Goal: Information Seeking & Learning: Learn about a topic

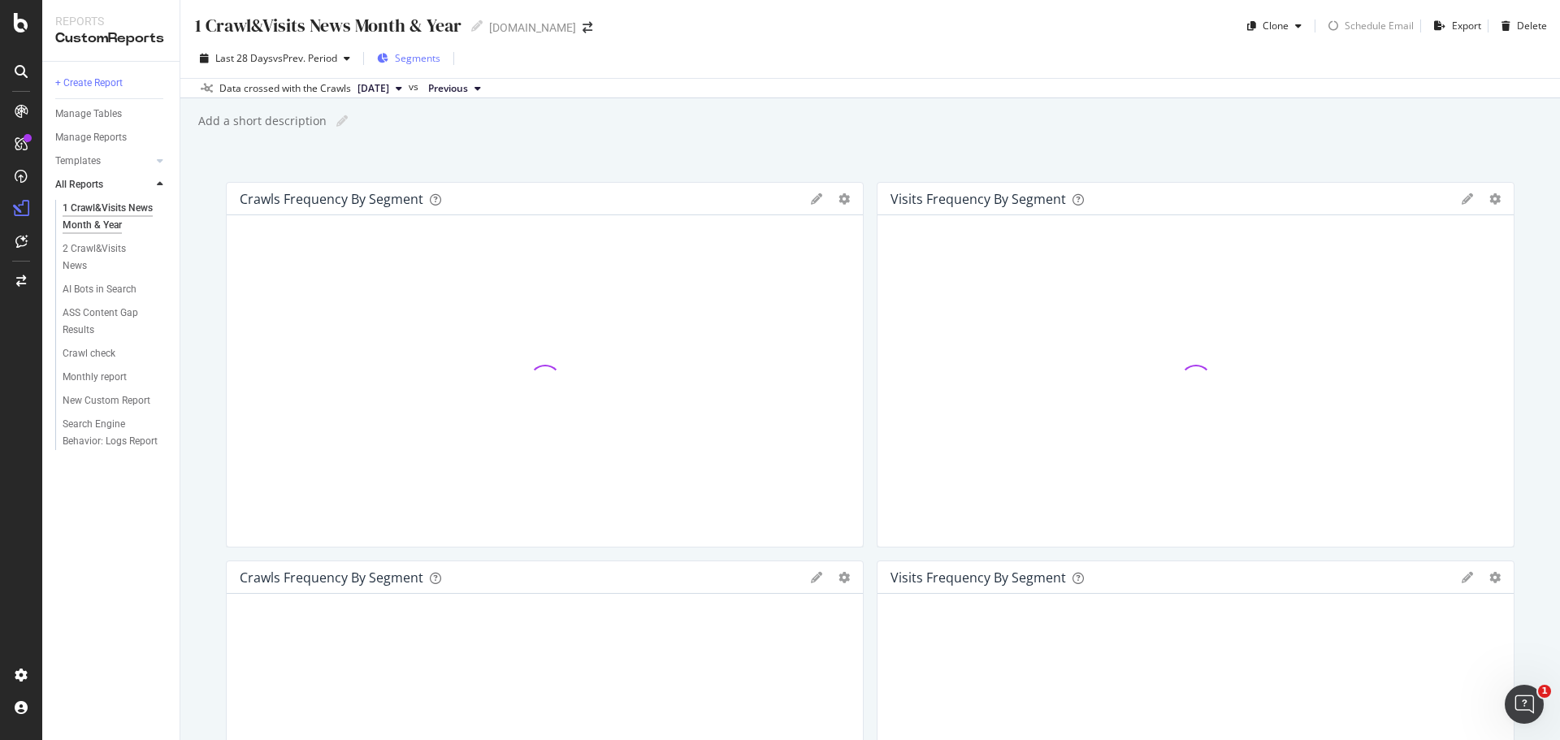
click at [412, 57] on span "Segments" at bounding box center [417, 58] width 45 height 14
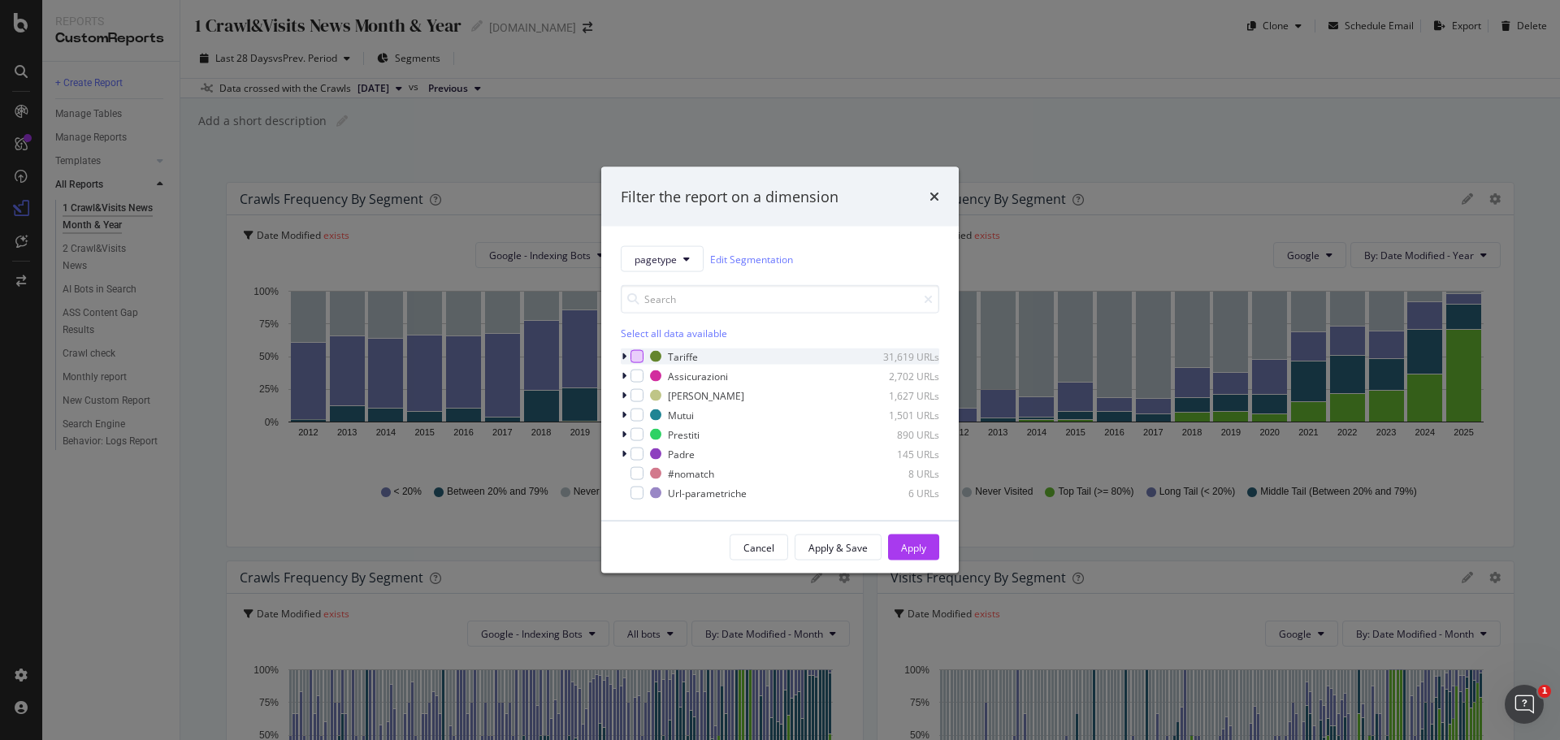
click at [638, 354] on div "modal" at bounding box center [636, 356] width 13 height 13
click at [926, 542] on button "Apply" at bounding box center [913, 547] width 51 height 26
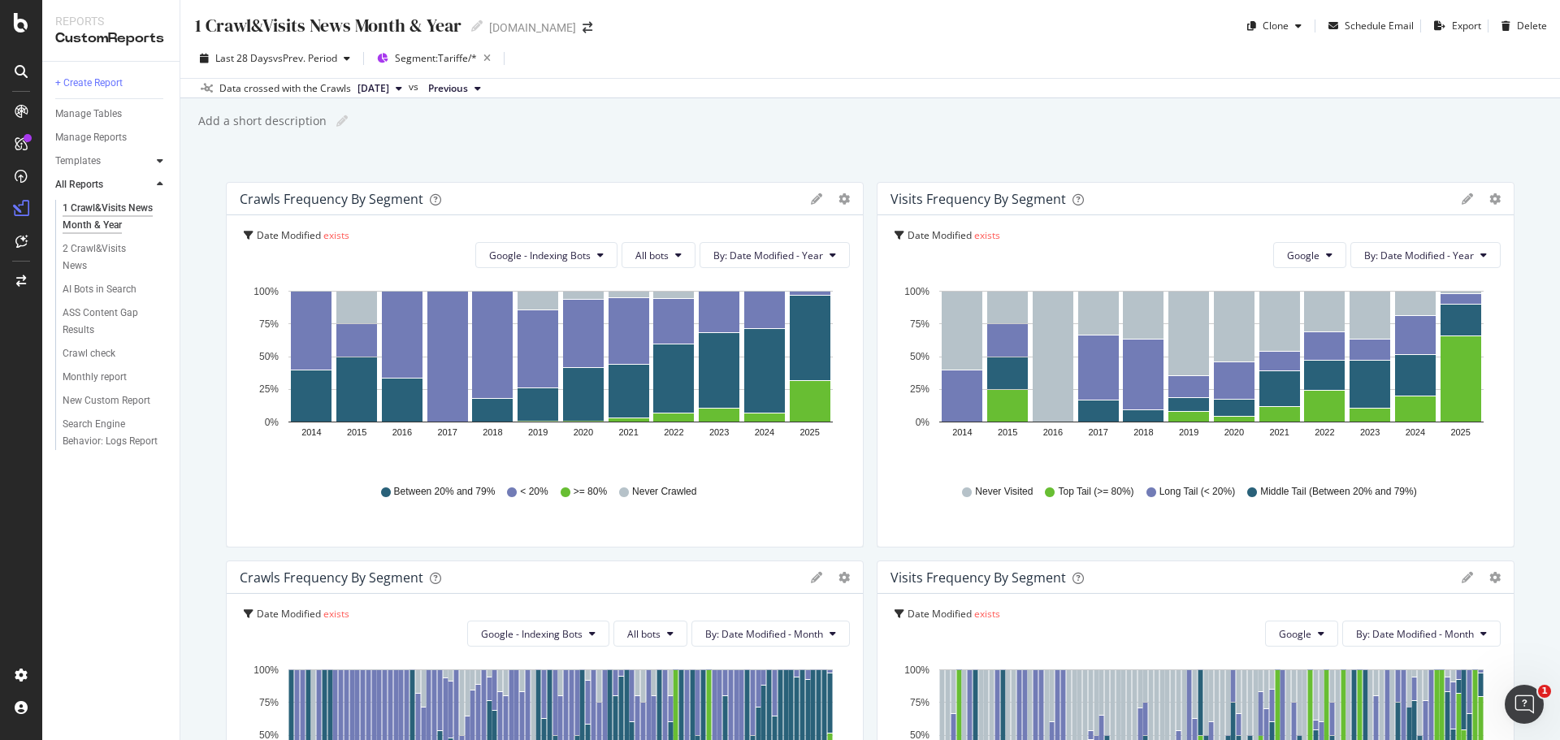
click at [164, 162] on div at bounding box center [160, 161] width 16 height 16
click at [84, 184] on div "AI Bots in Search" at bounding box center [100, 184] width 74 height 17
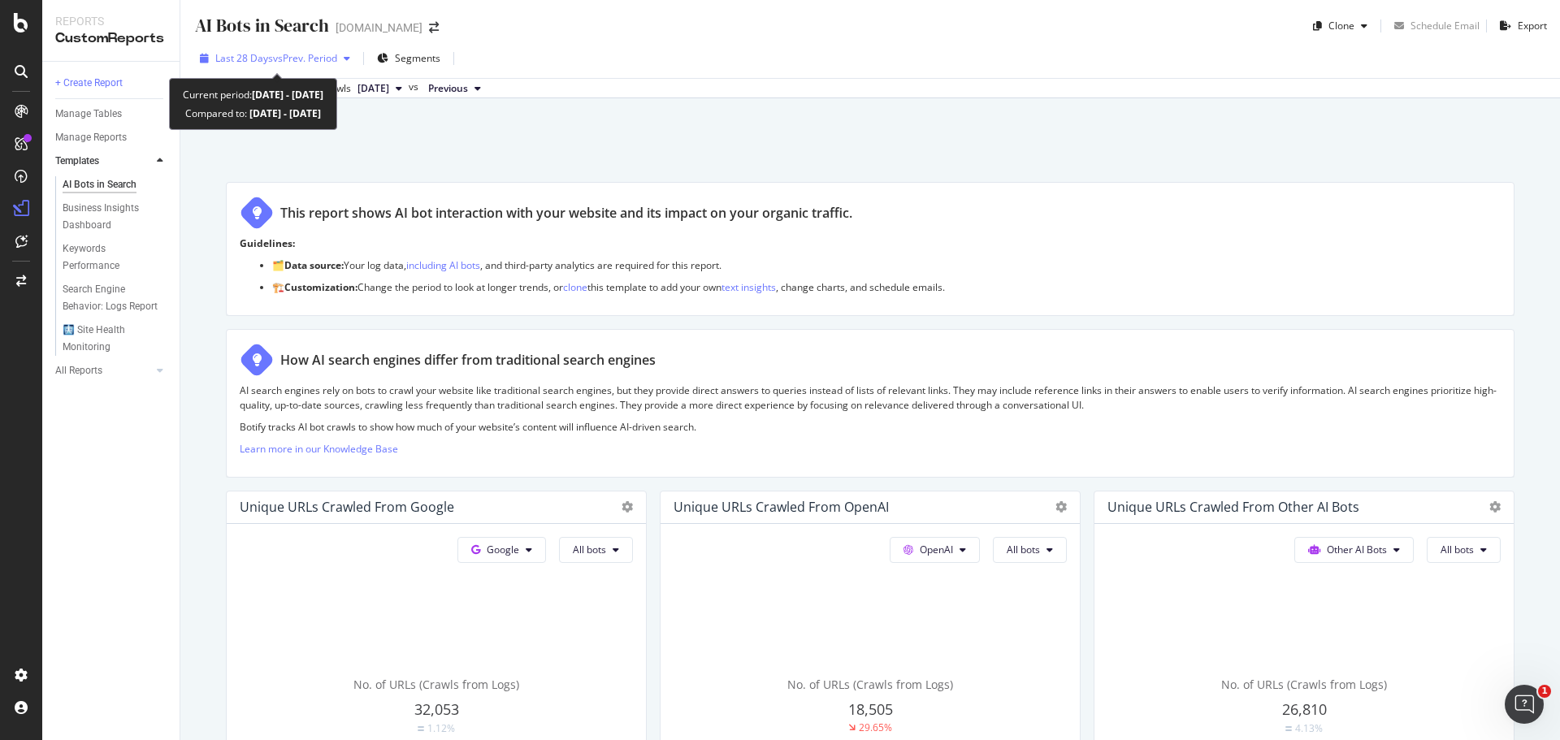
click at [299, 51] on span "vs Prev. Period" at bounding box center [305, 58] width 64 height 14
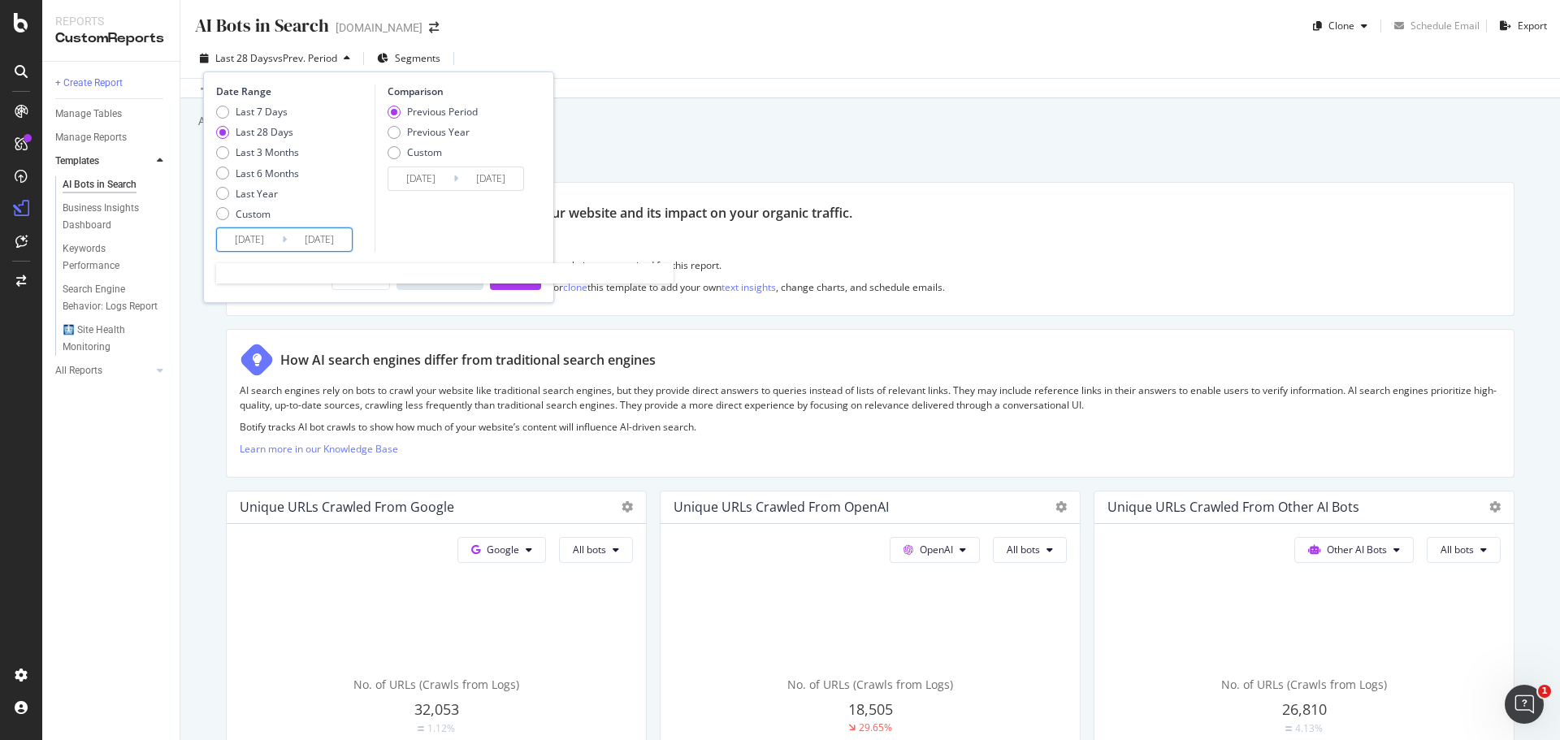
click at [253, 242] on input "2025/09/10" at bounding box center [249, 239] width 65 height 23
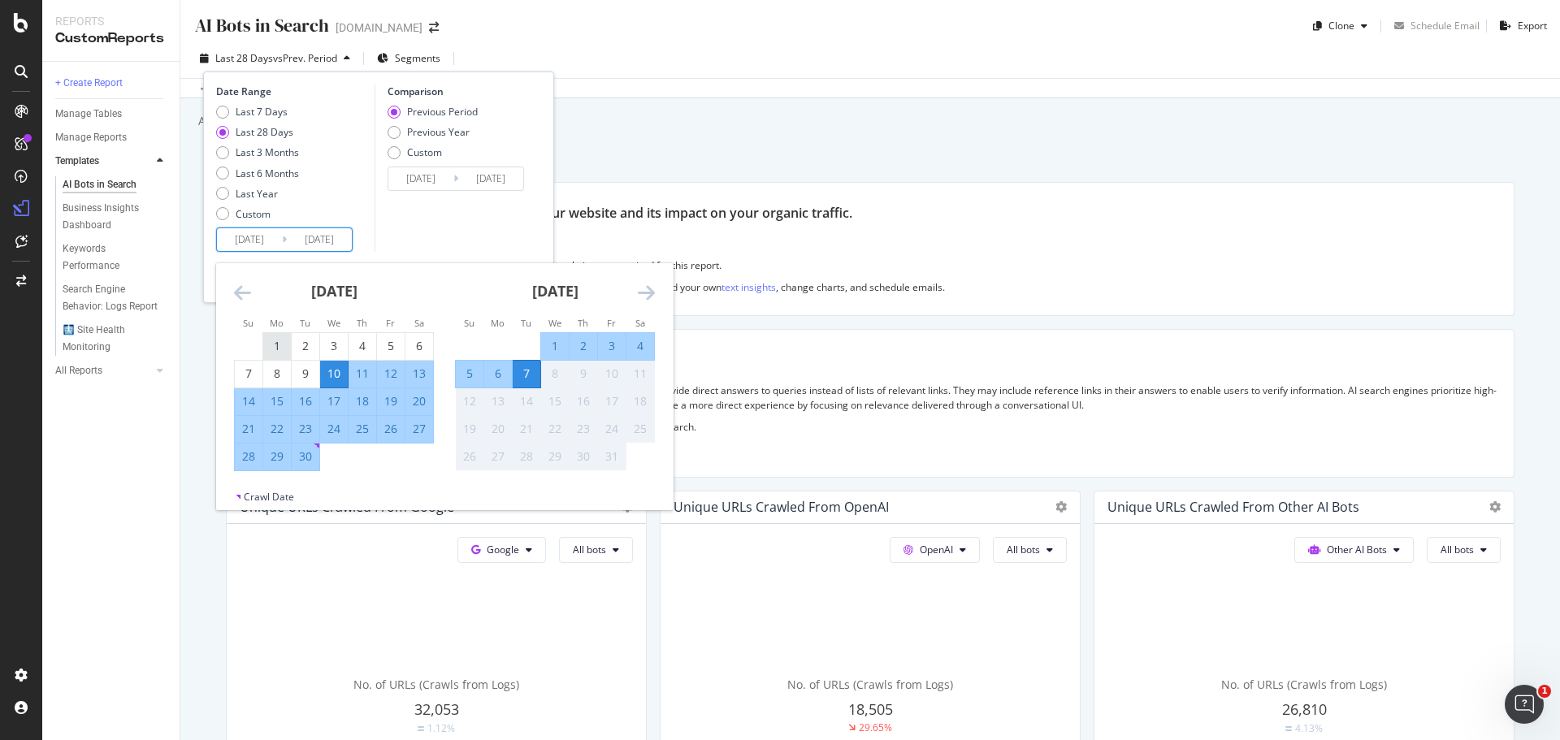
click at [270, 347] on div "1" at bounding box center [277, 346] width 28 height 16
type input "2025/09/01"
type input "2025/07/26"
type input "2025/08/31"
click at [307, 452] on div "30" at bounding box center [306, 456] width 28 height 16
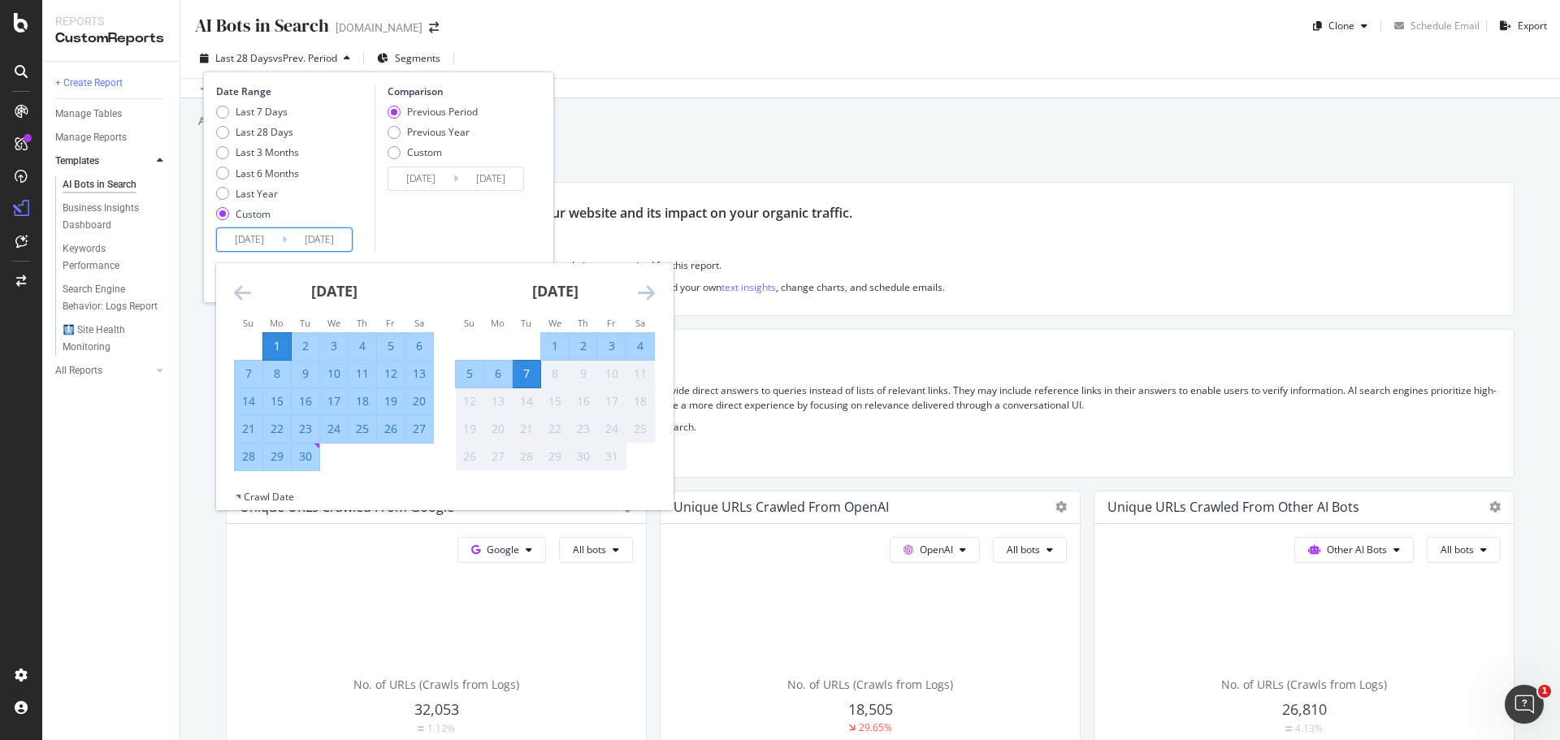
type input "2025/09/30"
type input "2025/08/02"
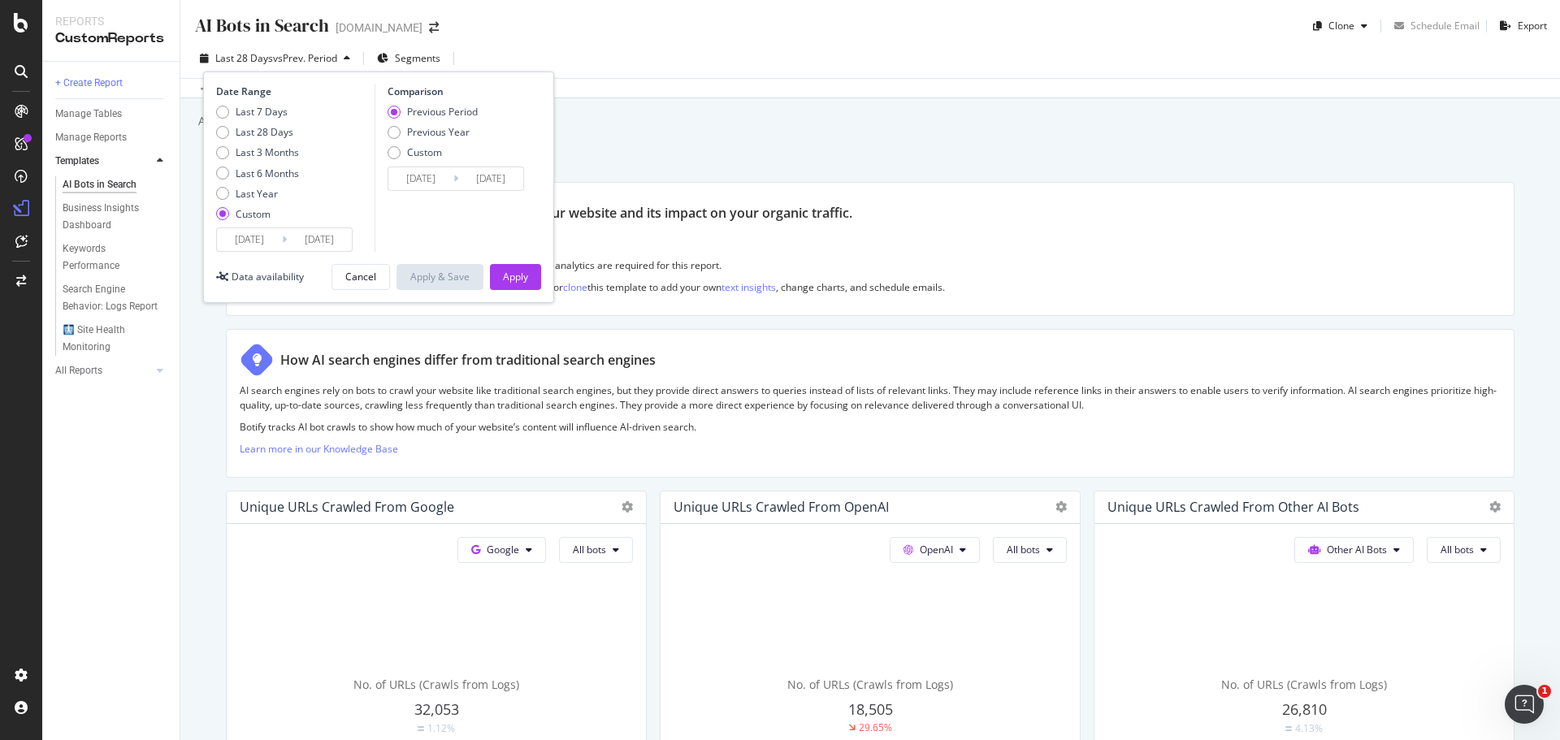
click at [518, 269] on div "Apply" at bounding box center [515, 277] width 25 height 24
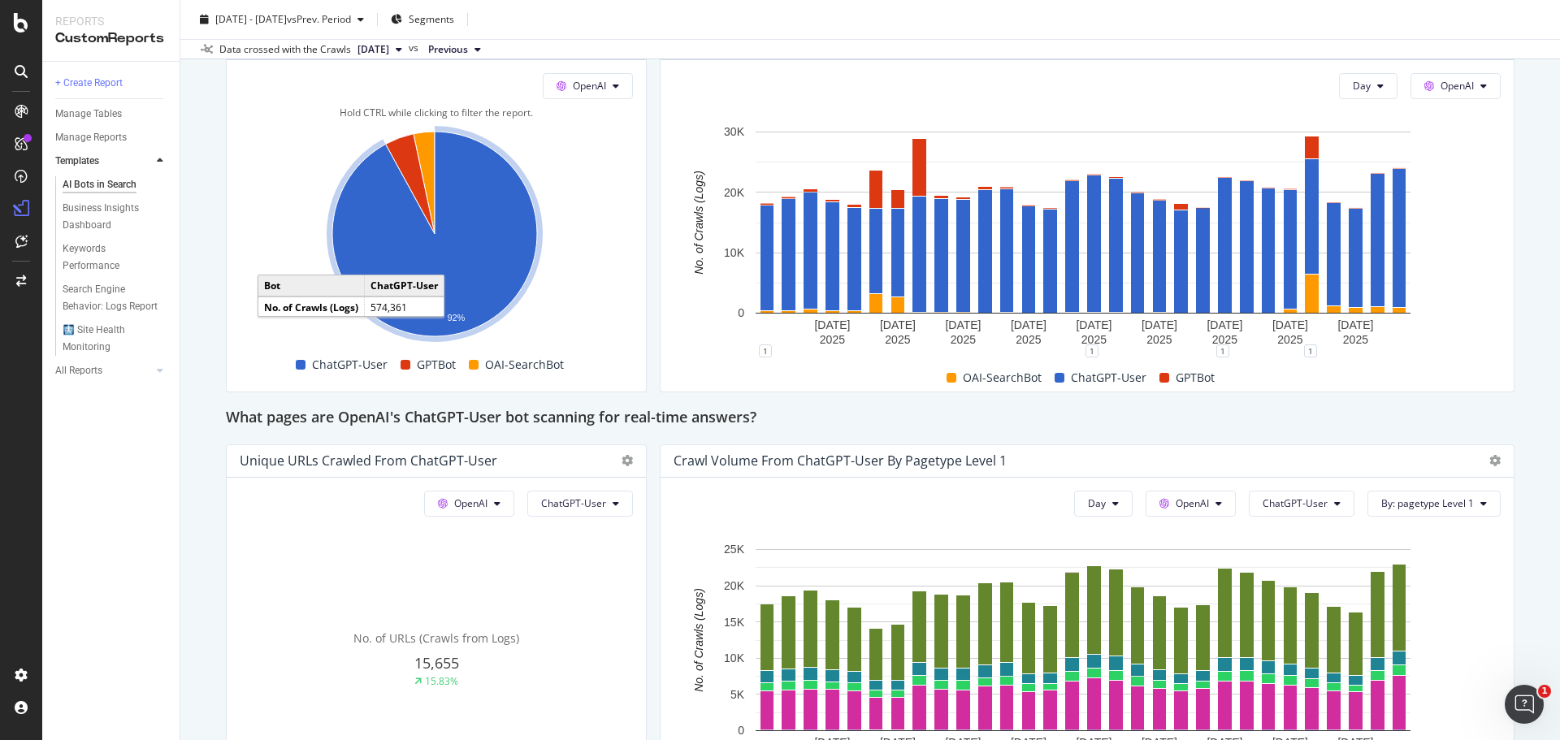
scroll to position [1462, 0]
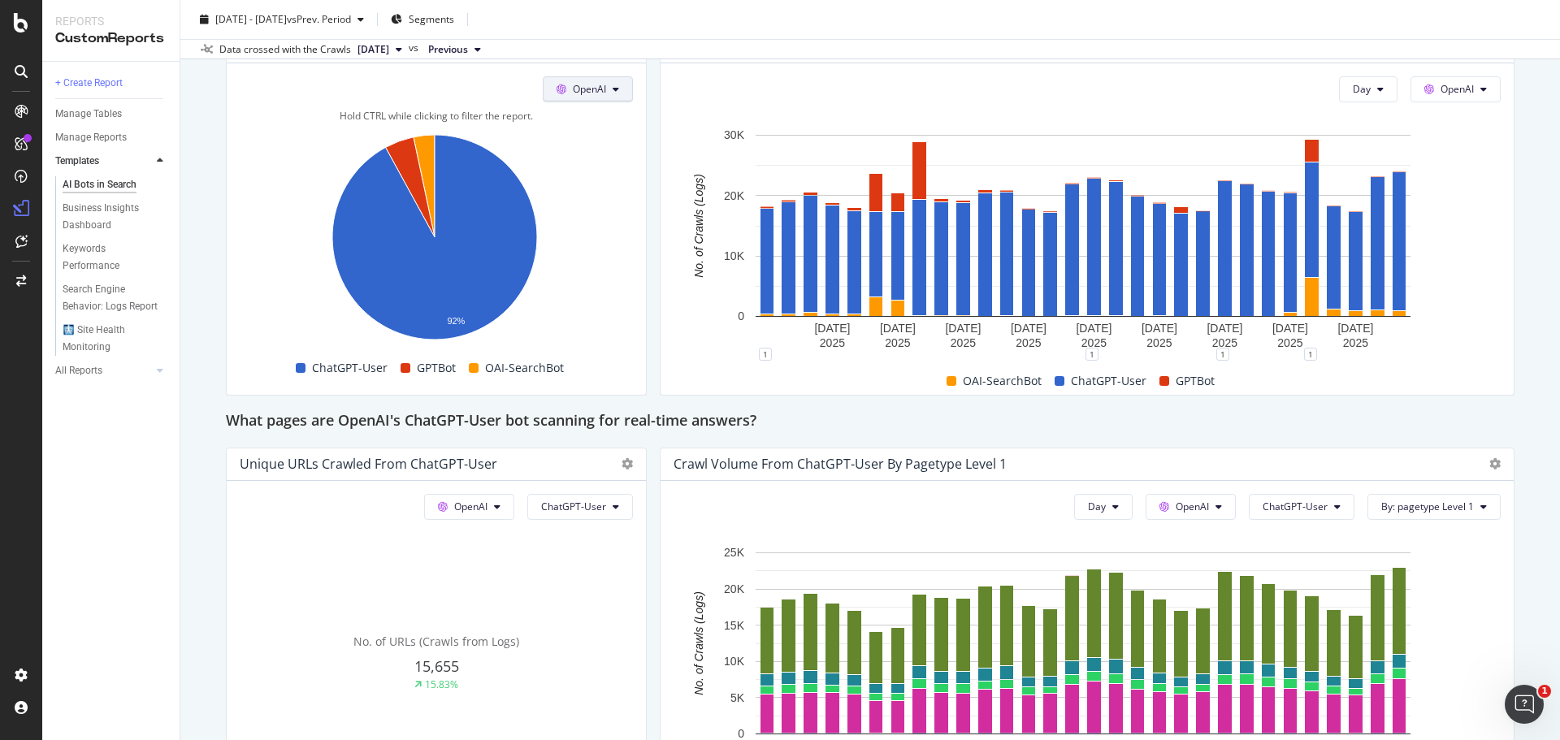
click at [583, 85] on span "OpenAI" at bounding box center [589, 89] width 33 height 14
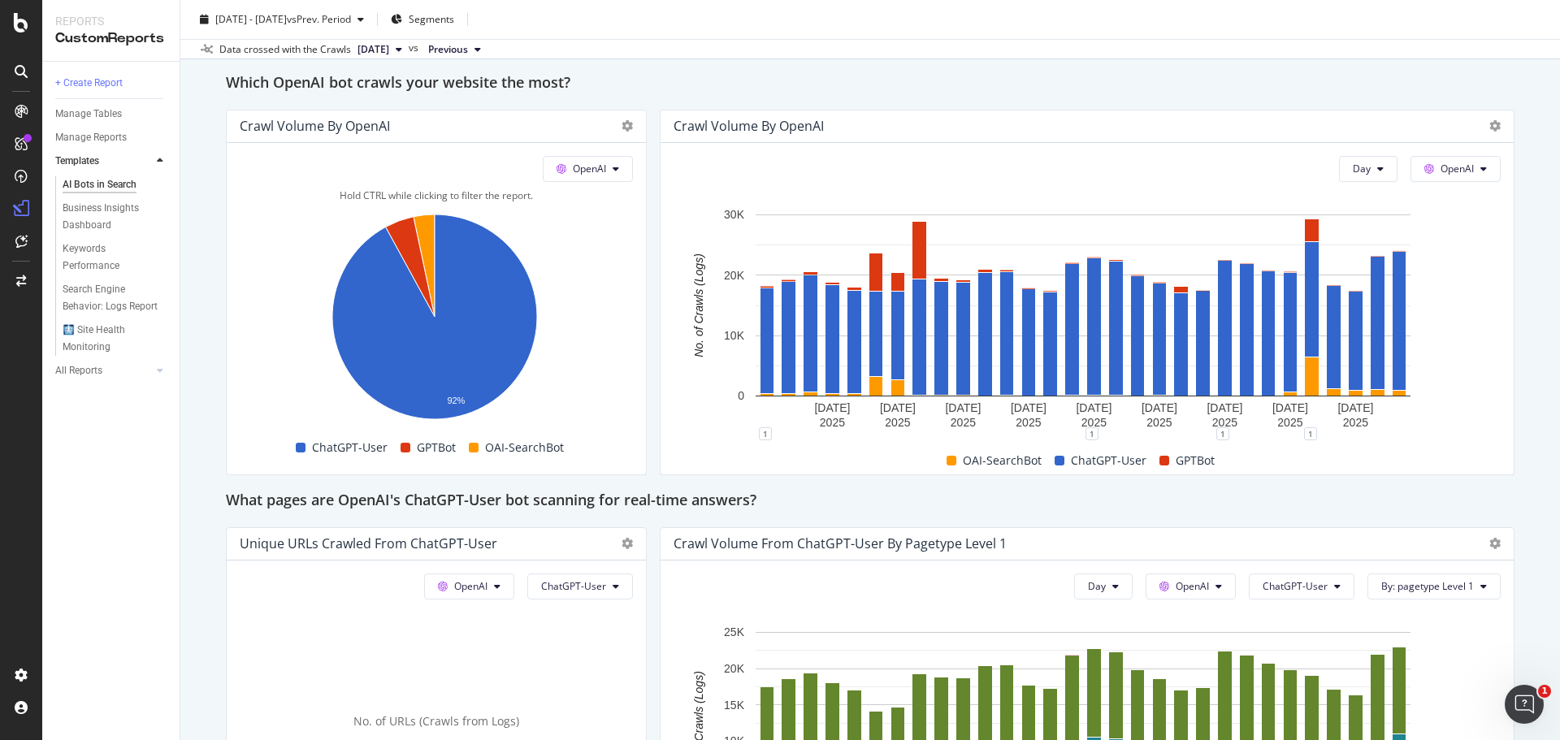
scroll to position [1381, 0]
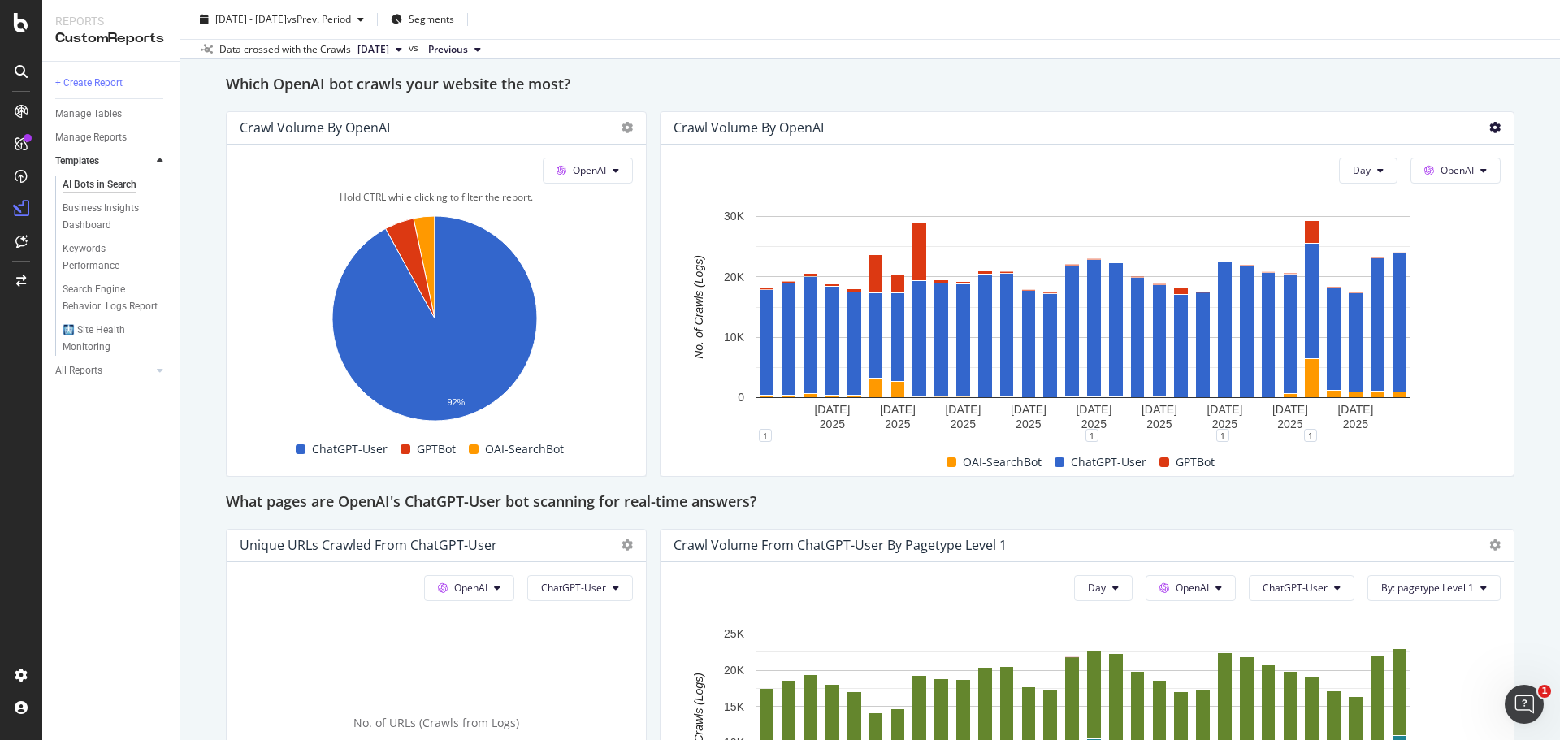
click at [1489, 128] on icon at bounding box center [1494, 127] width 11 height 11
click at [1396, 124] on span "Pie" at bounding box center [1402, 127] width 122 height 15
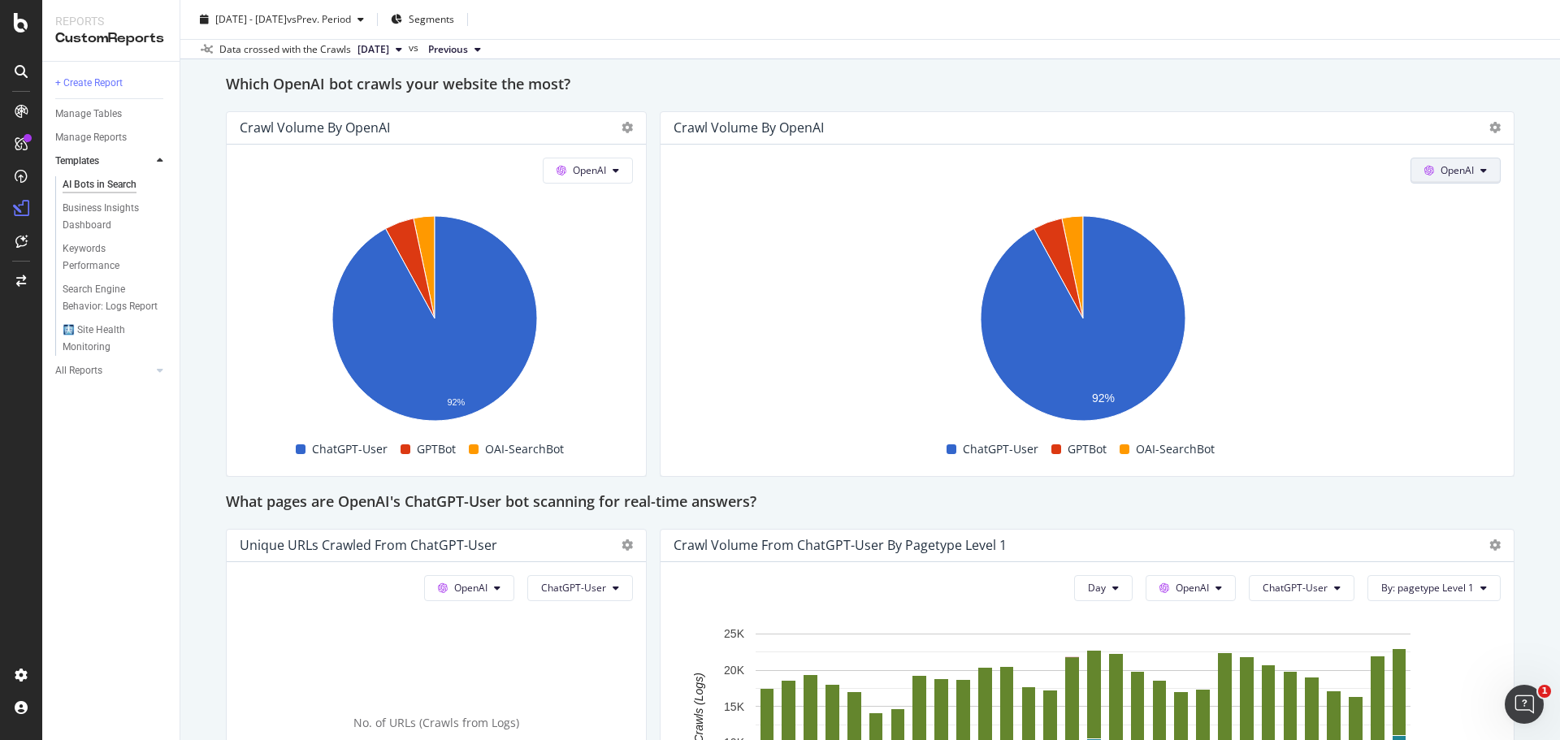
click at [1462, 171] on button "OpenAI" at bounding box center [1455, 171] width 90 height 26
click at [1489, 125] on icon at bounding box center [1494, 127] width 11 height 11
click at [1418, 61] on span "Bar (by Value)" at bounding box center [1402, 67] width 122 height 15
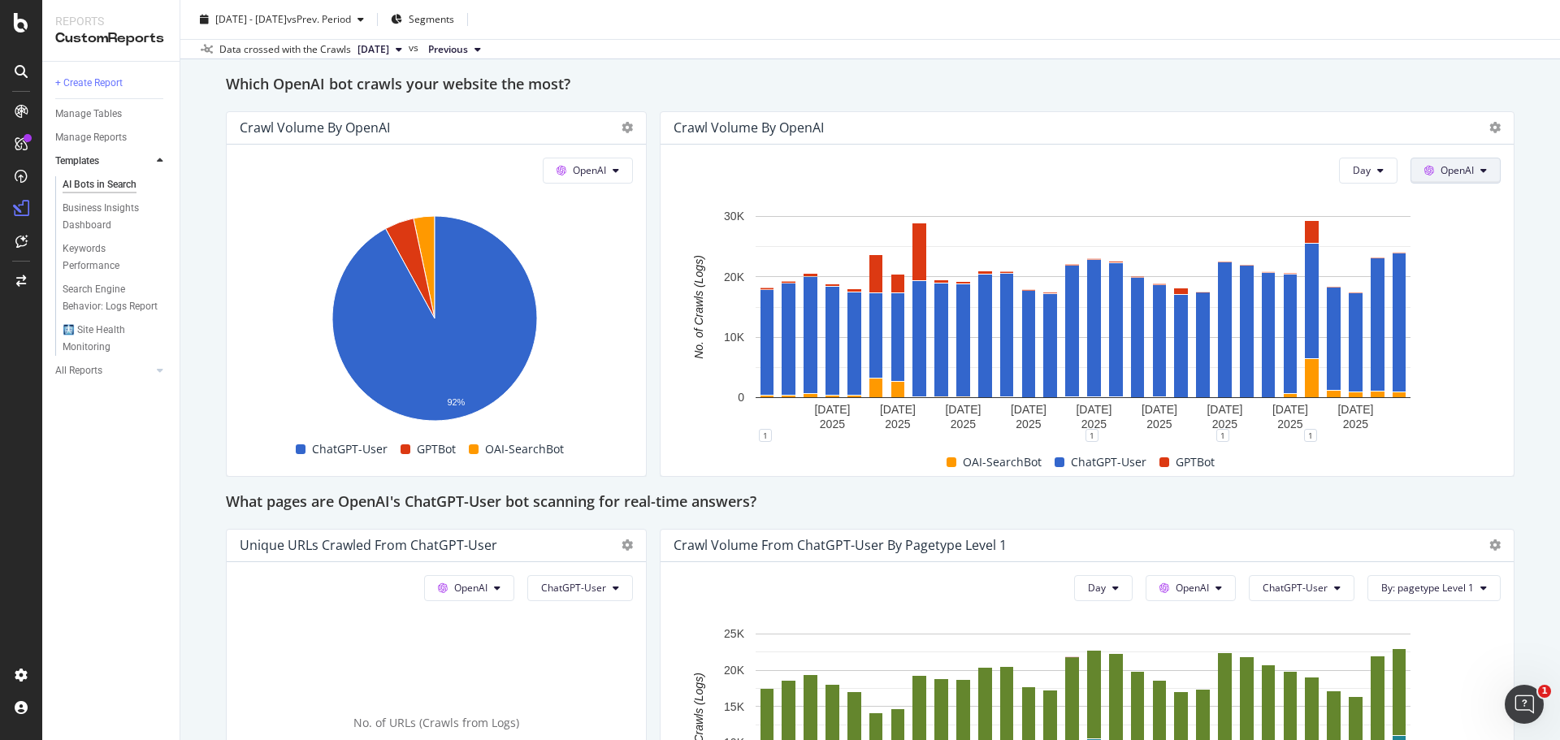
click at [1461, 168] on span "OpenAI" at bounding box center [1456, 170] width 33 height 14
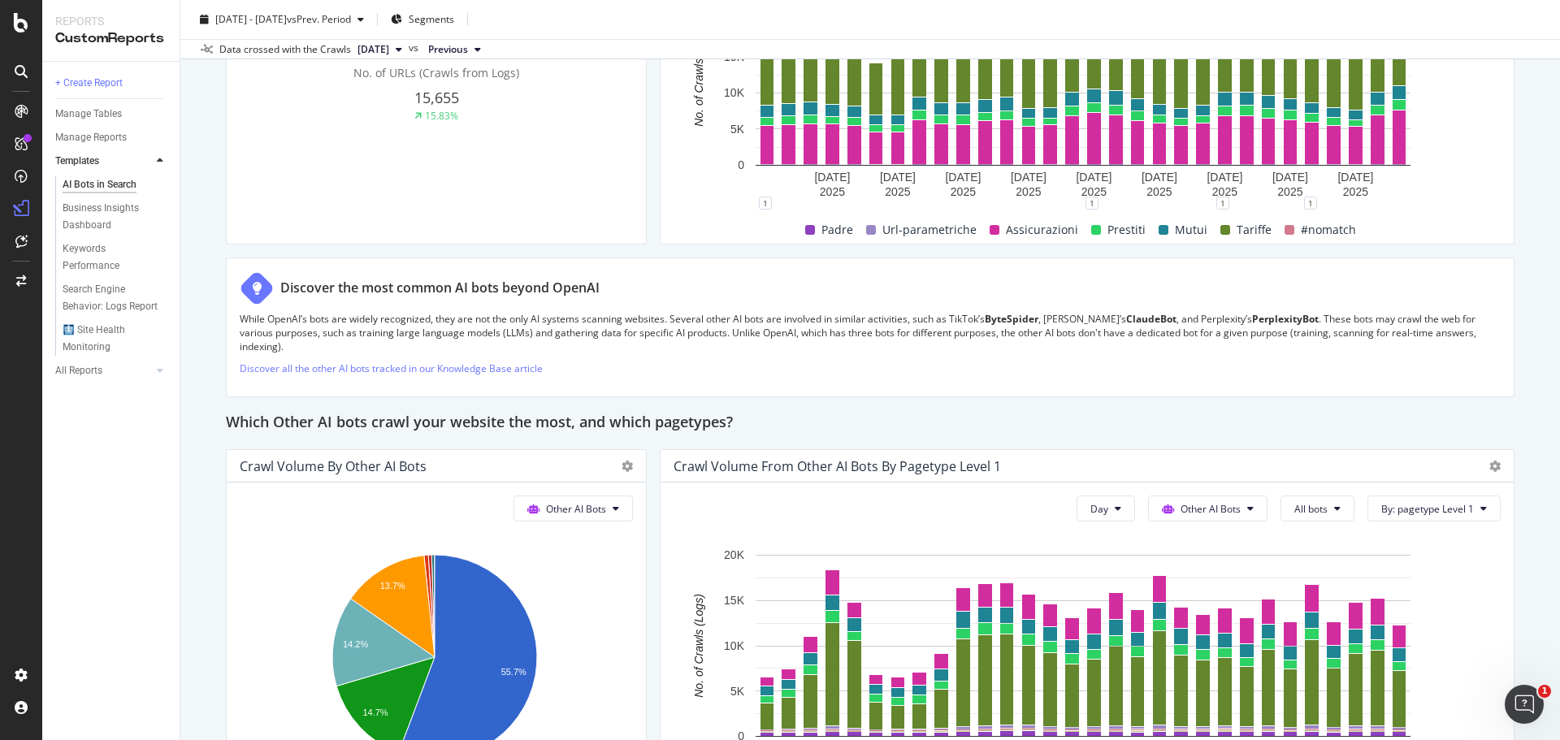
scroll to position [1787, 0]
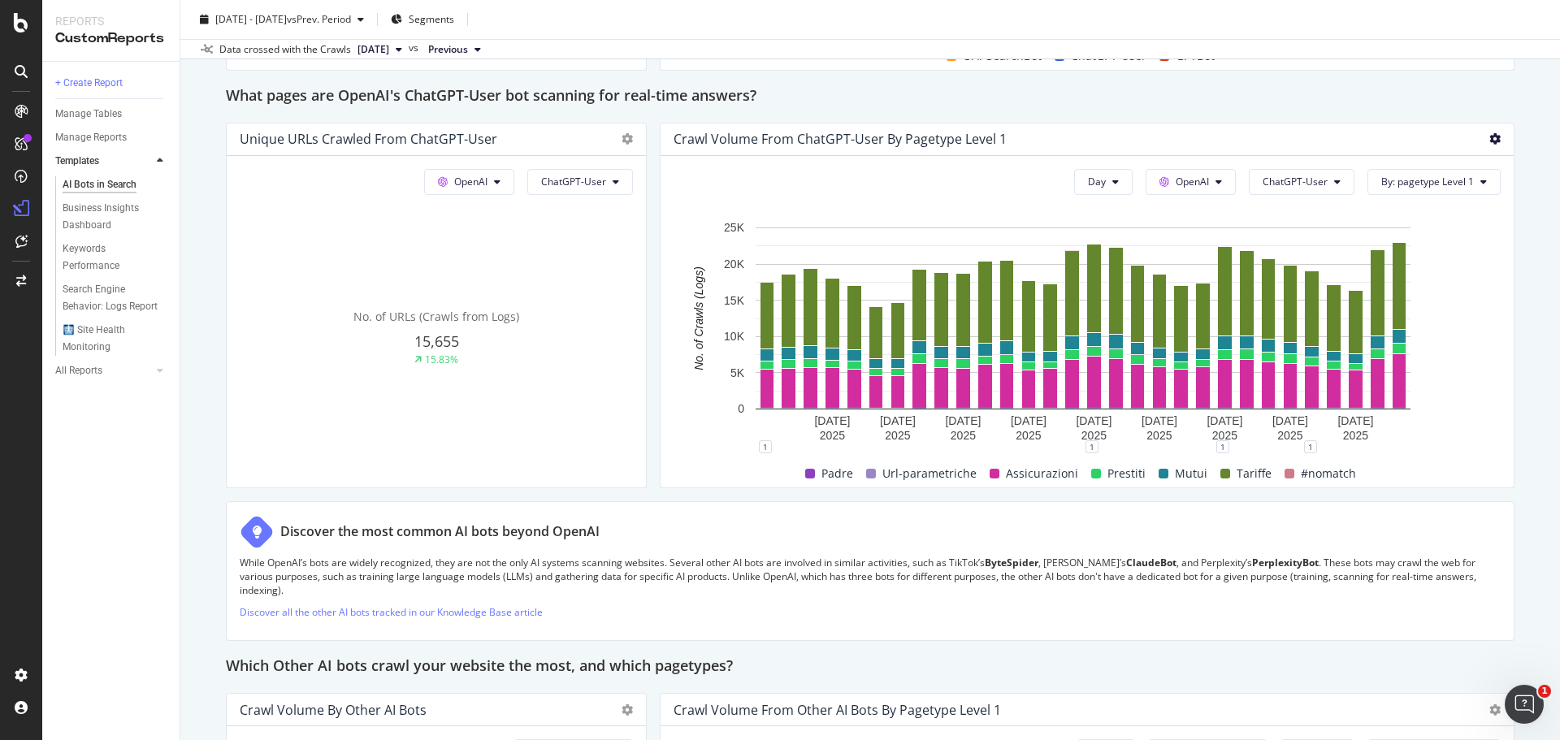
click at [1489, 142] on icon at bounding box center [1494, 138] width 11 height 11
click at [1419, 130] on div "Pie" at bounding box center [1389, 139] width 174 height 24
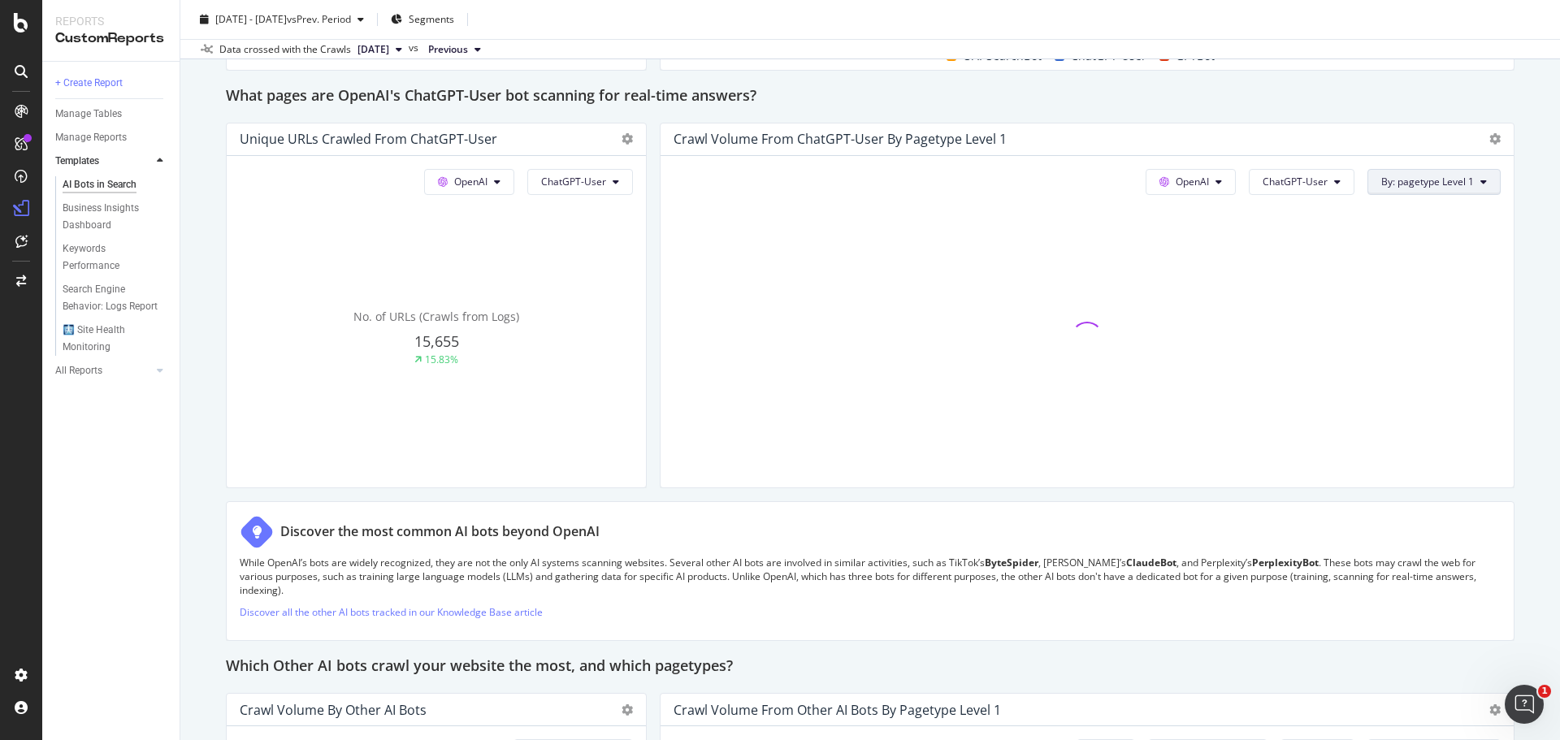
click at [1423, 185] on span "By: pagetype Level 1" at bounding box center [1427, 182] width 93 height 14
